Goal: Find specific page/section: Find specific page/section

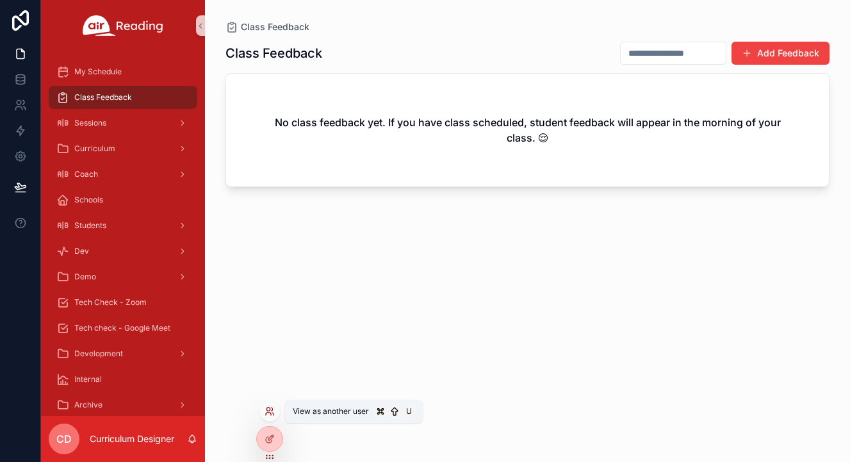
click at [269, 409] on icon at bounding box center [270, 411] width 10 height 10
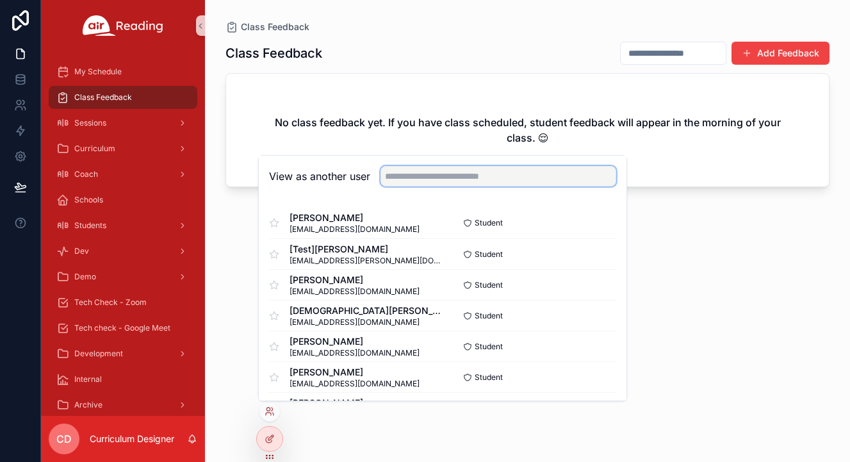
click at [430, 172] on input "text" at bounding box center [499, 176] width 236 height 21
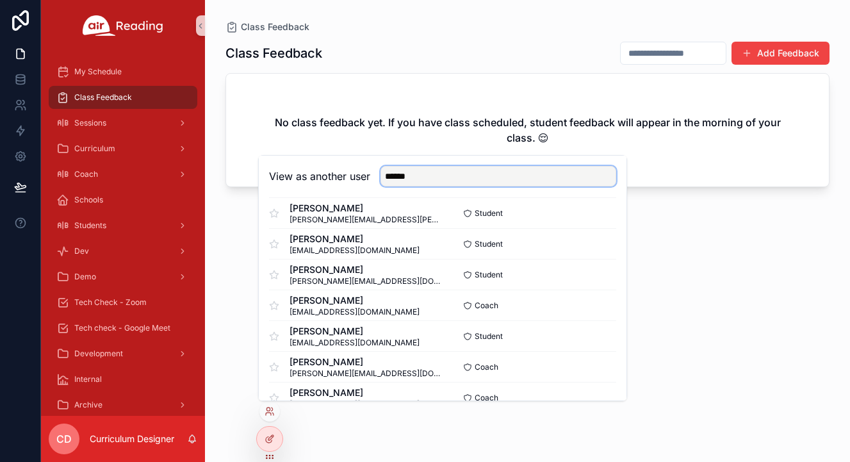
scroll to position [257, 0]
type input "******"
click at [468, 300] on button "Select" at bounding box center [599, 304] width 33 height 19
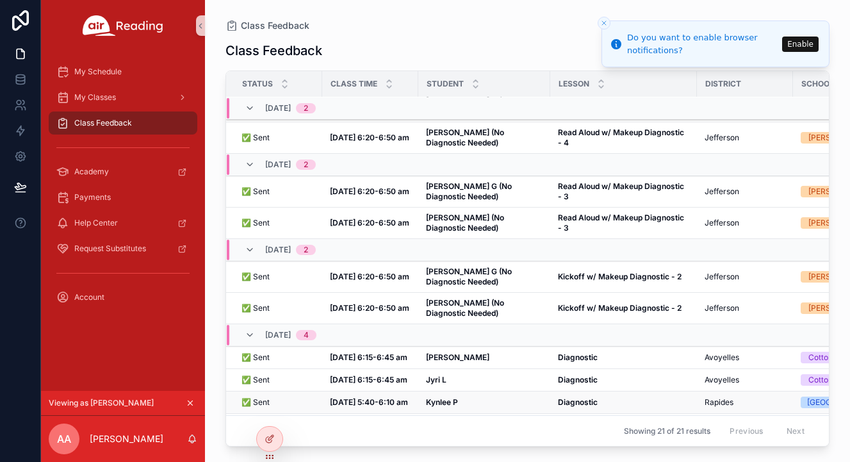
scroll to position [434, 160]
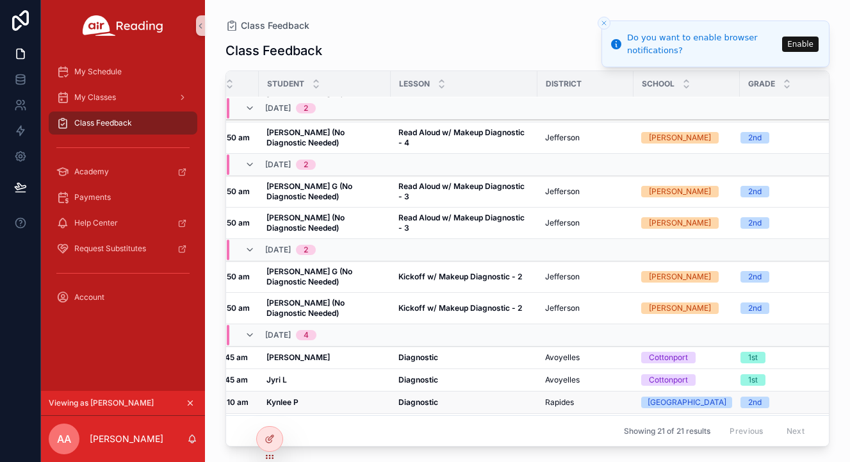
click at [429, 397] on strong "Diagnostic" at bounding box center [419, 402] width 40 height 10
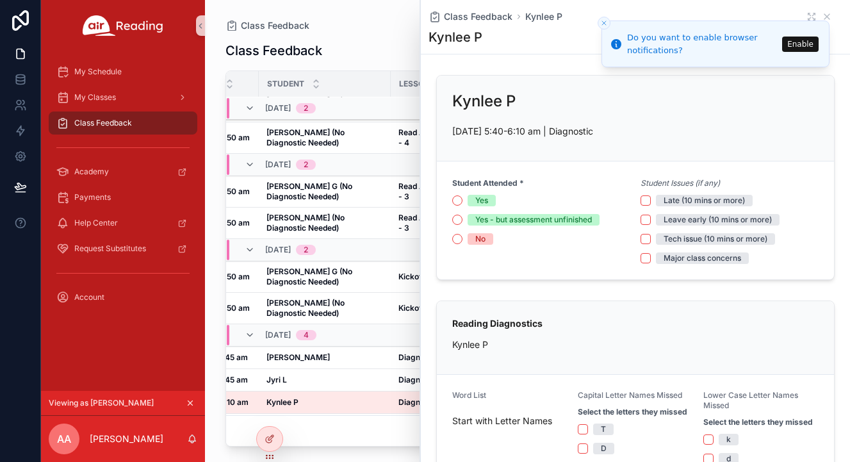
click at [351, 32] on div "Class Feedback Status Class Time Student Lesson District School Grade 10/01, We…" at bounding box center [528, 239] width 604 height 416
